Goal: Information Seeking & Learning: Learn about a topic

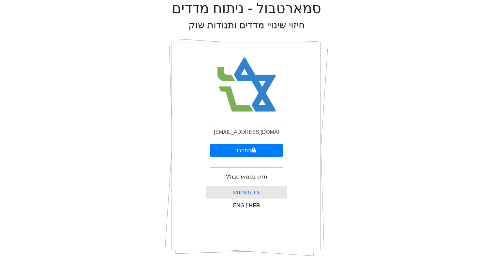
type input "[EMAIL_ADDRESS][DOMAIN_NAME]"
click at [210, 144] on button "התחבר" at bounding box center [247, 150] width 74 height 12
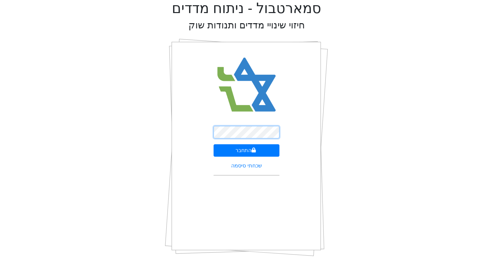
click at [214, 144] on button "התחבר" at bounding box center [247, 150] width 66 height 12
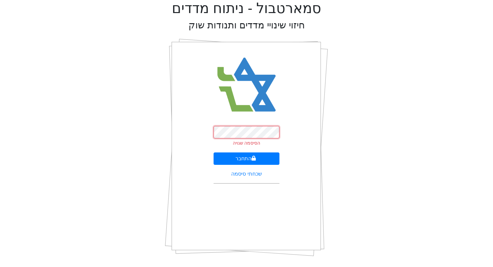
click at [214, 152] on button "התחבר" at bounding box center [247, 158] width 66 height 12
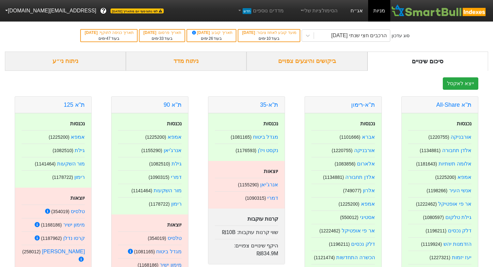
click at [358, 11] on link "אג״ח" at bounding box center [357, 11] width 23 height 22
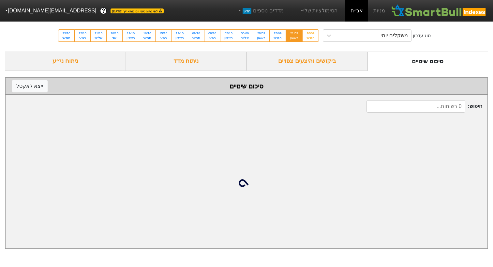
click at [333, 60] on div "ביקושים והיצעים צפויים" at bounding box center [307, 61] width 121 height 19
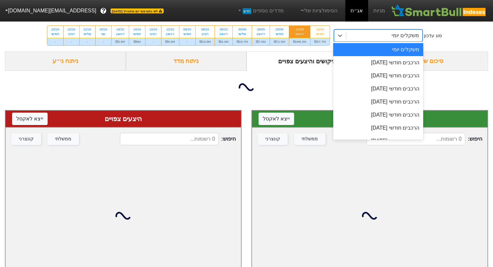
click at [356, 39] on div "משקלים יומי" at bounding box center [385, 36] width 76 height 12
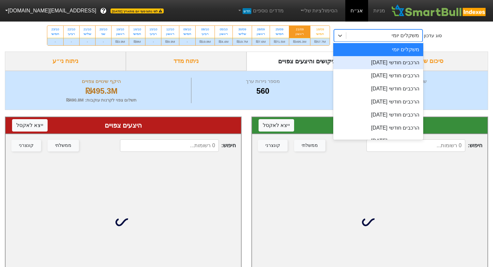
click at [356, 66] on div "הרכבים חודשי [DATE]" at bounding box center [379, 62] width 90 height 13
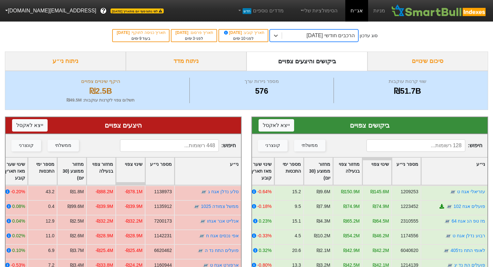
click at [176, 146] on input at bounding box center [169, 145] width 99 height 12
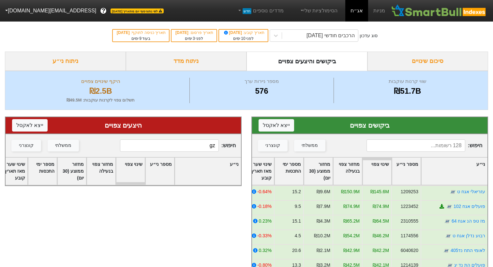
type input "g"
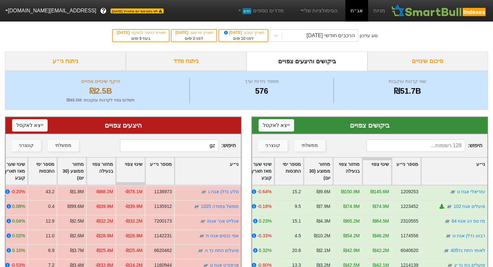
type input "g"
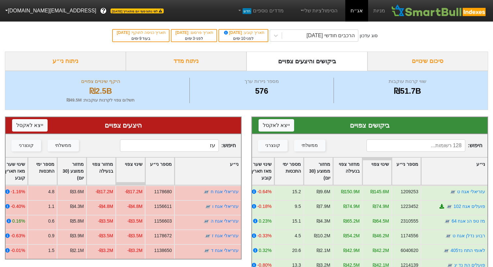
type input "עז"
click at [416, 145] on input at bounding box center [416, 145] width 99 height 12
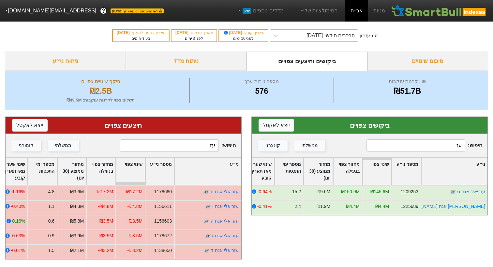
click at [331, 36] on div "הרכבים חודשי [DATE]" at bounding box center [331, 36] width 48 height 8
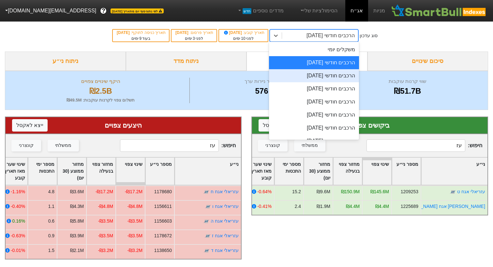
click at [327, 74] on div "הרכבים חודשי [DATE]" at bounding box center [314, 75] width 90 height 13
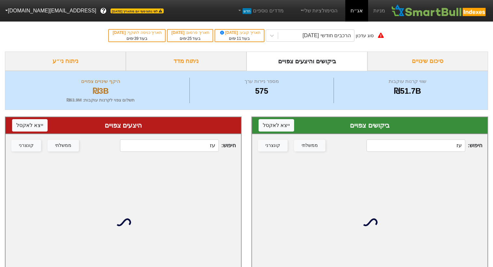
click at [434, 143] on input "עז" at bounding box center [416, 145] width 99 height 12
drag, startPoint x: 434, startPoint y: 143, endPoint x: 458, endPoint y: 142, distance: 23.9
click at [458, 142] on input "עז" at bounding box center [416, 145] width 99 height 12
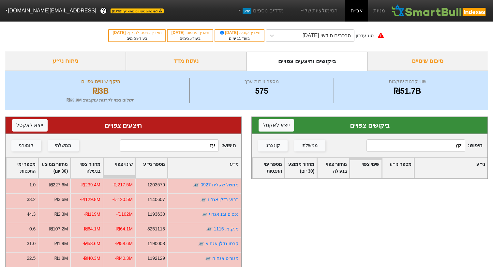
type input "g"
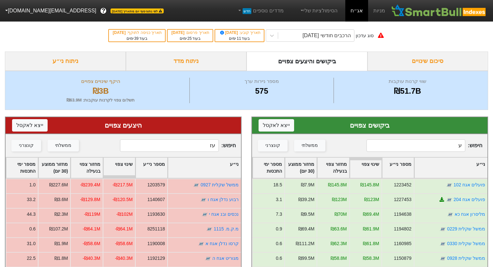
type input "עז"
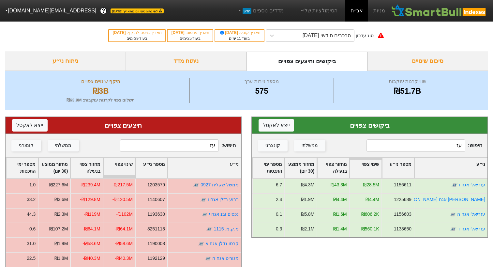
drag, startPoint x: 192, startPoint y: 144, endPoint x: 243, endPoint y: 144, distance: 50.3
click at [243, 144] on div "היצעים צפויים ייצא ל אקסל חיפוש : עז ממשלתי קונצרני ני״ע מספר ני״ע שינוי צפוי מ…" at bounding box center [123, 262] width 247 height 304
type input "עז"
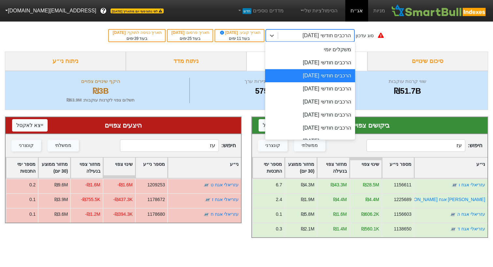
click at [320, 33] on div "הרכבים חודשי [DATE]" at bounding box center [327, 36] width 48 height 8
click at [313, 64] on div "הרכבים חודשי [DATE]" at bounding box center [310, 62] width 90 height 13
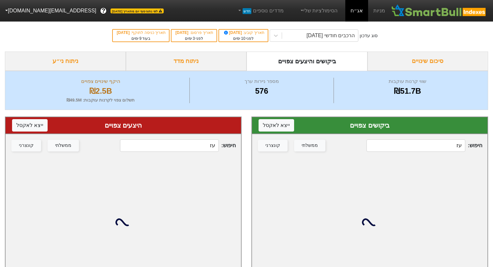
drag, startPoint x: 401, startPoint y: 145, endPoint x: 477, endPoint y: 145, distance: 76.0
click at [477, 145] on span "חיפוש : עז" at bounding box center [425, 145] width 116 height 12
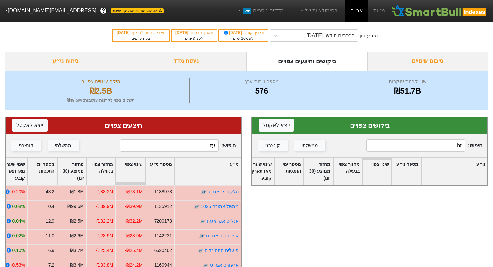
type input "b"
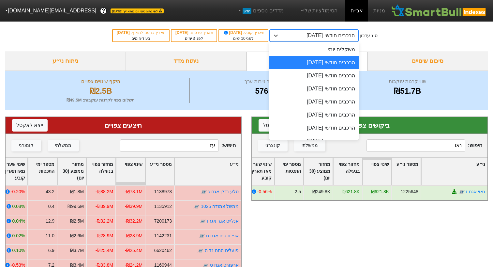
click at [321, 37] on div "הרכבים חודשי [DATE]" at bounding box center [331, 36] width 48 height 8
click at [320, 77] on div "הרכבים חודשי [DATE]" at bounding box center [314, 75] width 90 height 13
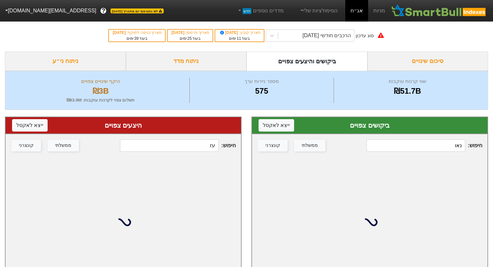
click at [439, 137] on div "חיפוש : נאו ממשלתי קונצרני" at bounding box center [370, 145] width 236 height 23
drag, startPoint x: 439, startPoint y: 147, endPoint x: 479, endPoint y: 147, distance: 40.1
click at [479, 147] on span "חיפוש : נאו" at bounding box center [425, 145] width 116 height 12
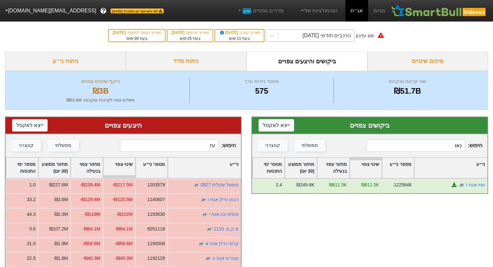
click at [331, 36] on div "הרכבים חודשי [DATE]" at bounding box center [327, 36] width 48 height 8
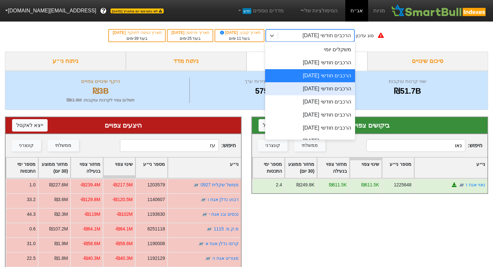
click at [320, 87] on div "הרכבים חודשי [DATE]" at bounding box center [310, 88] width 90 height 13
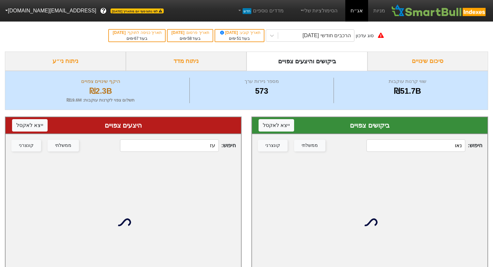
click at [433, 144] on input "נאו" at bounding box center [416, 145] width 99 height 12
click at [483, 149] on div "חיפוש : נאו ממשלתי קונצרני" at bounding box center [370, 145] width 236 height 23
drag, startPoint x: 444, startPoint y: 149, endPoint x: 474, endPoint y: 148, distance: 30.4
click at [475, 149] on span "חיפוש : נאו" at bounding box center [425, 145] width 116 height 12
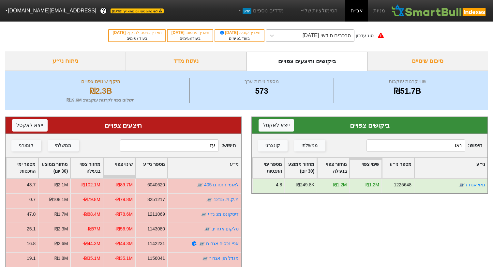
click at [328, 37] on div "הרכבים חודשי [DATE]" at bounding box center [327, 36] width 48 height 8
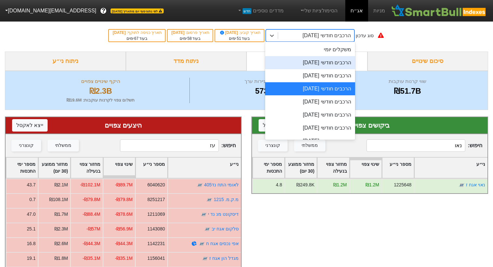
click at [323, 61] on div "הרכבים חודשי [DATE]" at bounding box center [310, 62] width 90 height 13
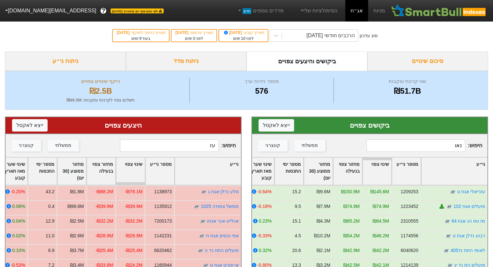
drag, startPoint x: 445, startPoint y: 148, endPoint x: 468, endPoint y: 146, distance: 23.6
click at [468, 146] on span "חיפוש : נאו" at bounding box center [425, 145] width 116 height 12
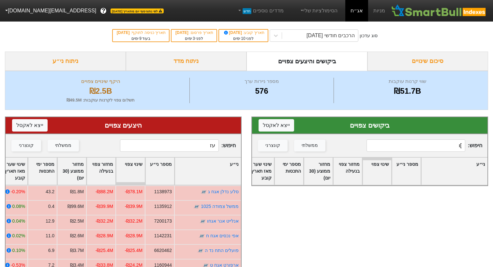
type input "]"
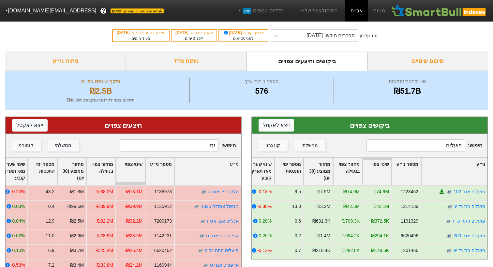
type input "פועלים"
click at [161, 61] on div "ניתוח מדד" at bounding box center [186, 61] width 121 height 19
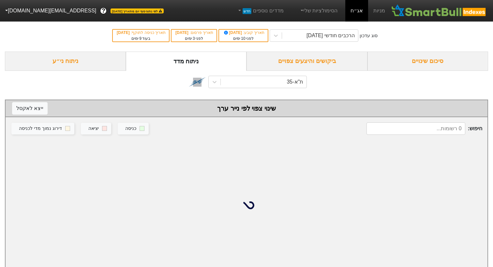
click at [55, 45] on div "סוג עדכון הרכבים חודשי [DATE] תאריך קובע : [DATE] לפני 10 ימים תאריך פרסום : [D…" at bounding box center [246, 36] width 493 height 32
click at [55, 59] on div "ניתוח ני״ע" at bounding box center [65, 61] width 121 height 19
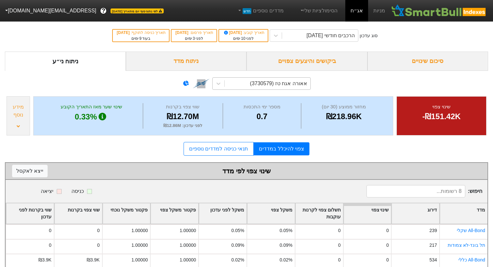
click at [257, 87] on div "אאורה אגח טז (3730579)" at bounding box center [268, 84] width 86 height 12
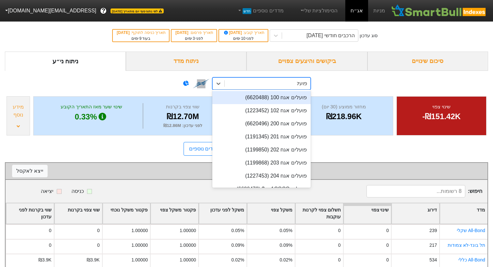
type input "פועלים"
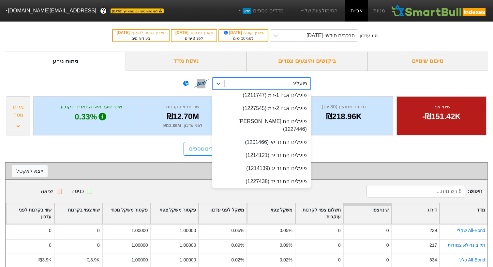
scroll to position [106, 0]
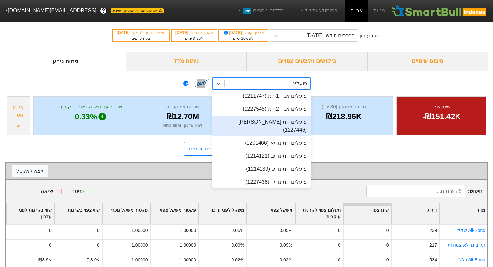
click at [270, 120] on div "פועלים הת [PERSON_NAME] (1227446)" at bounding box center [261, 126] width 99 height 21
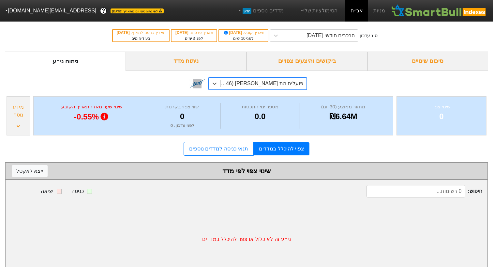
scroll to position [16, 0]
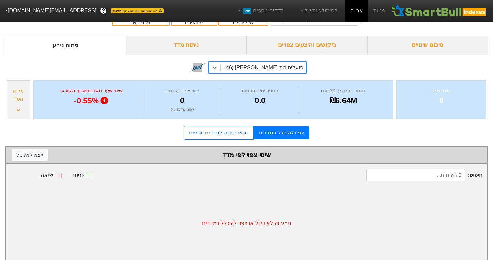
click at [234, 138] on link "תנאי כניסה למדדים נוספים" at bounding box center [219, 133] width 70 height 14
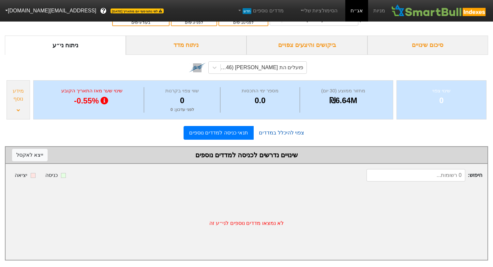
click at [279, 138] on link "צפוי להיכלל במדדים" at bounding box center [282, 132] width 56 height 13
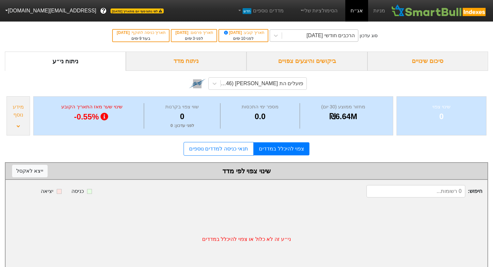
click at [328, 38] on div "הרכבים חודשי [DATE]" at bounding box center [331, 36] width 48 height 8
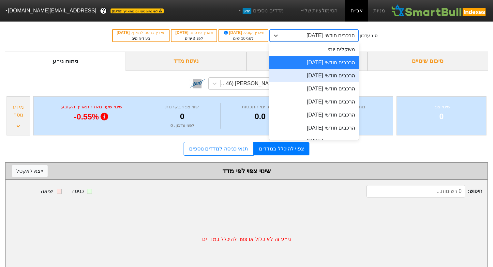
click at [320, 74] on div "הרכבים חודשי [DATE]" at bounding box center [314, 75] width 90 height 13
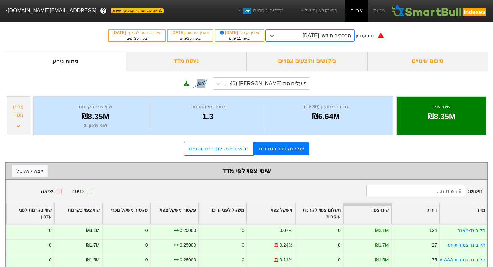
click at [301, 38] on div "הרכבים חודשי [DATE]" at bounding box center [316, 36] width 76 height 12
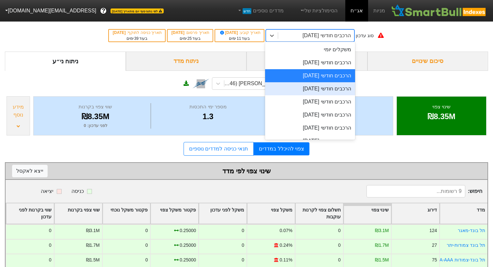
click at [299, 93] on div "הרכבים חודשי [DATE]" at bounding box center [310, 88] width 90 height 13
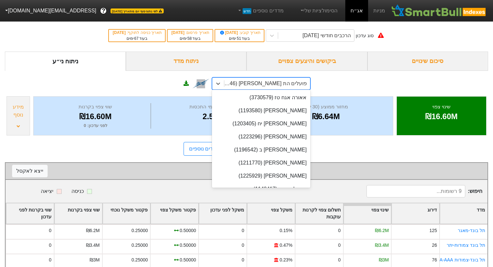
click at [255, 83] on div "פועלים הת [PERSON_NAME] (1227446)" at bounding box center [265, 84] width 83 height 8
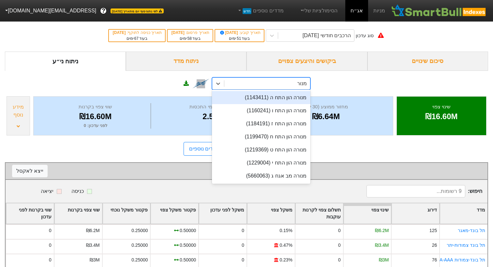
type input "מנורה"
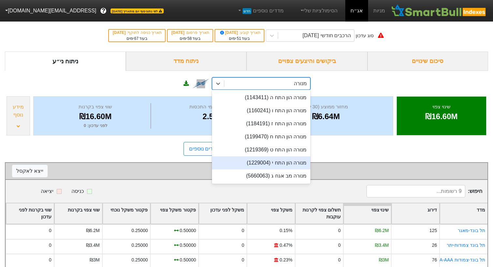
click at [266, 163] on div "מנורה הון התח י (1229004)" at bounding box center [261, 162] width 99 height 13
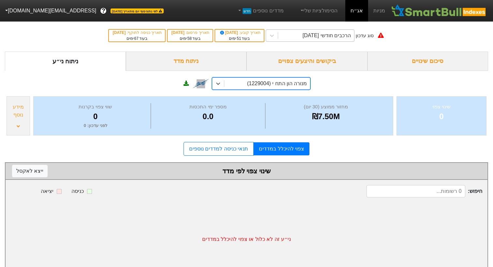
click at [315, 36] on div "הרכבים חודשי [DATE]" at bounding box center [327, 36] width 48 height 8
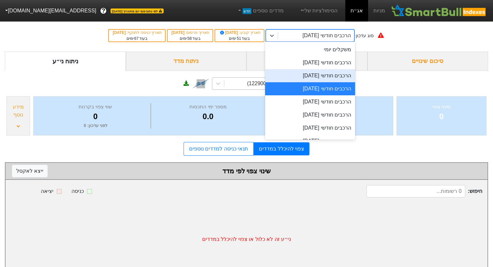
click at [307, 75] on div "הרכבים חודשי [DATE]" at bounding box center [310, 75] width 90 height 13
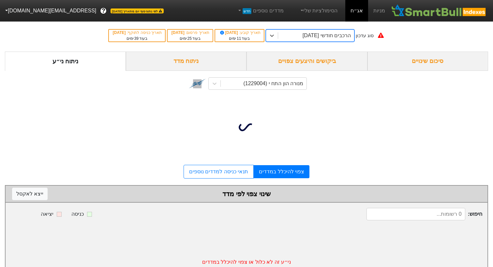
click at [309, 36] on div "הרכבים חודשי [DATE]" at bounding box center [327, 36] width 48 height 8
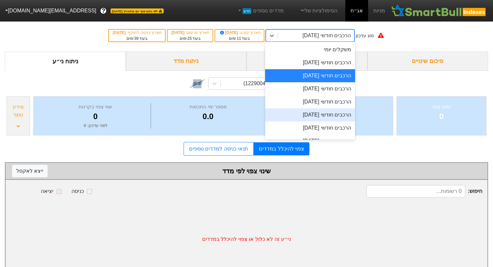
click at [307, 109] on div "הרכבים חודשי [DATE]" at bounding box center [310, 114] width 90 height 13
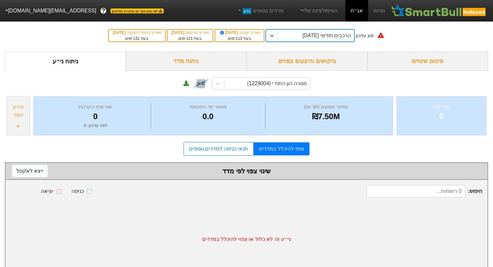
click at [313, 34] on div "הרכבים חודשי [DATE]" at bounding box center [327, 36] width 48 height 8
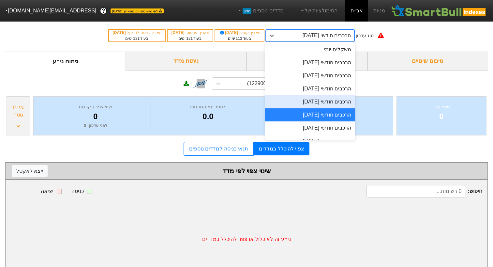
click at [311, 98] on div "הרכבים חודשי [DATE]" at bounding box center [310, 101] width 90 height 13
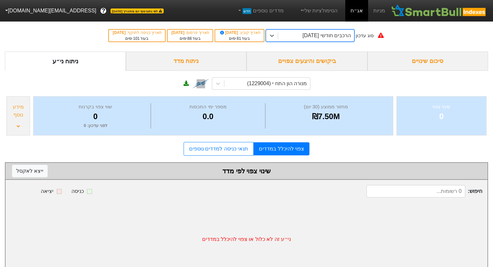
click at [309, 35] on div "הרכבים חודשי [DATE]" at bounding box center [327, 36] width 48 height 8
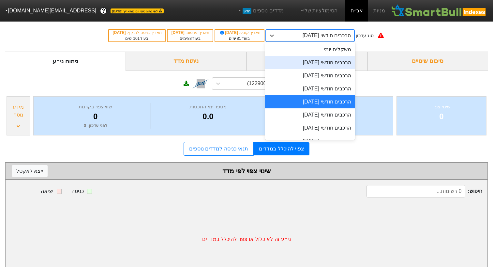
click at [310, 64] on div "הרכבים חודשי [DATE]" at bounding box center [310, 62] width 90 height 13
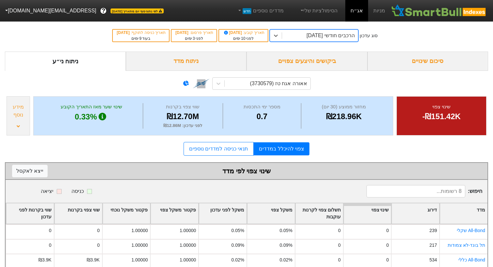
click at [307, 35] on div "הרכבים חודשי [DATE]" at bounding box center [331, 36] width 48 height 8
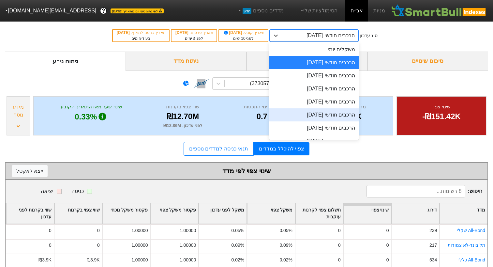
click at [430, 136] on div "שינוי צפוי -₪151.42K מחזור ממוצע (30 יום) ₪218.96K מספר ימי התכסות 0.7 שווי צפו…" at bounding box center [247, 116] width 484 height 42
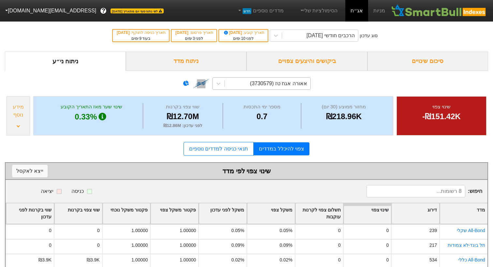
click at [275, 81] on div "אאורה אגח טז (3730579)" at bounding box center [278, 84] width 57 height 8
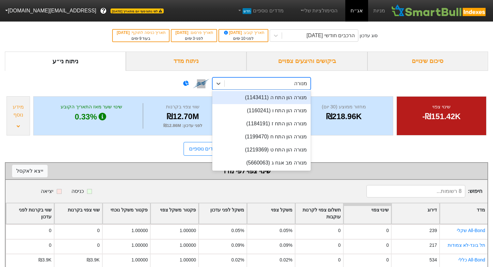
type input "מנורה"
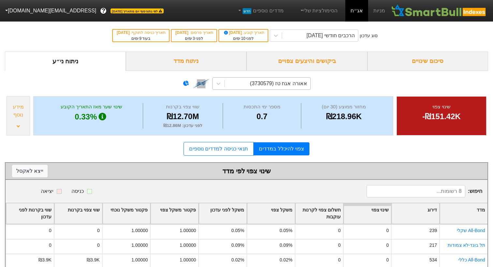
click at [327, 86] on div "אאורה אגח טז (3730579)" at bounding box center [247, 83] width 484 height 24
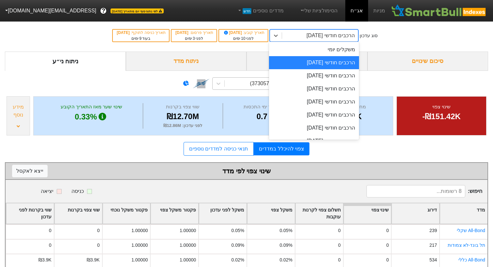
click at [311, 36] on div "הרכבים חודשי [DATE]" at bounding box center [331, 36] width 48 height 8
click at [309, 77] on div "הרכבים חודשי [DATE]" at bounding box center [314, 75] width 90 height 13
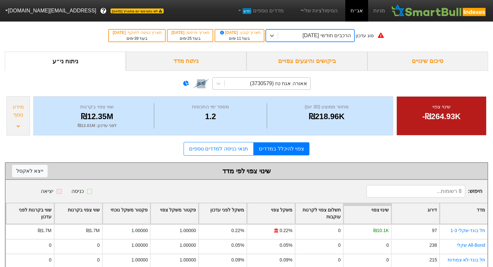
click at [268, 85] on div "אאורה אגח טז (3730579)" at bounding box center [278, 84] width 57 height 8
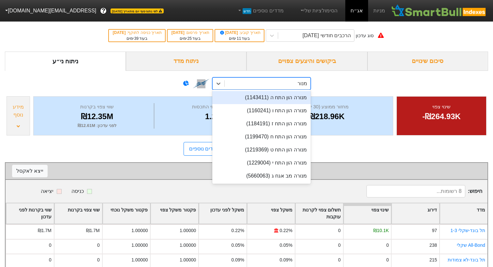
type input "מנורה"
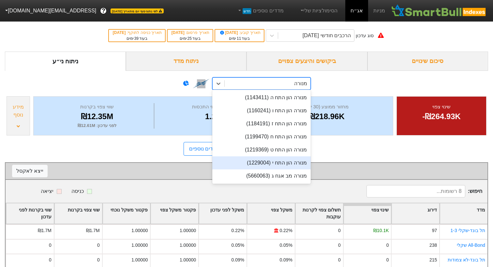
click at [271, 166] on div "מנורה הון התח י (1229004)" at bounding box center [261, 162] width 99 height 13
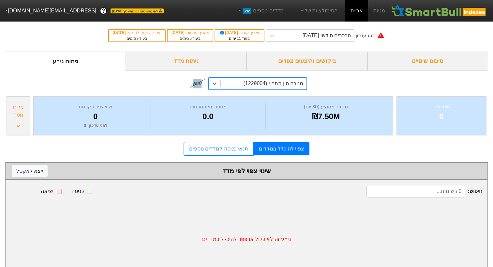
scroll to position [16, 0]
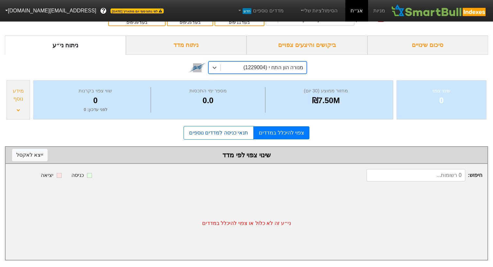
click at [234, 129] on link "תנאי כניסה למדדים נוספים" at bounding box center [219, 133] width 70 height 14
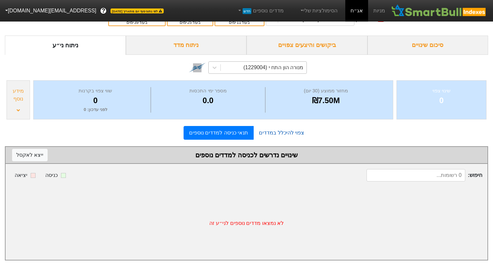
click at [279, 134] on link "צפוי להיכלל במדדים" at bounding box center [282, 132] width 56 height 13
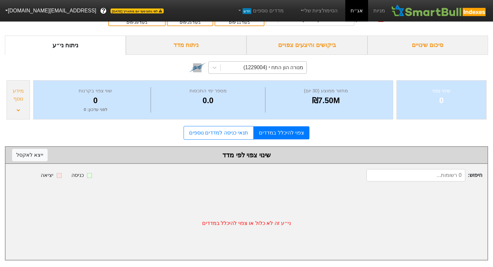
click at [394, 42] on div "סיכום שינויים" at bounding box center [428, 45] width 121 height 19
